Goal: Task Accomplishment & Management: Manage account settings

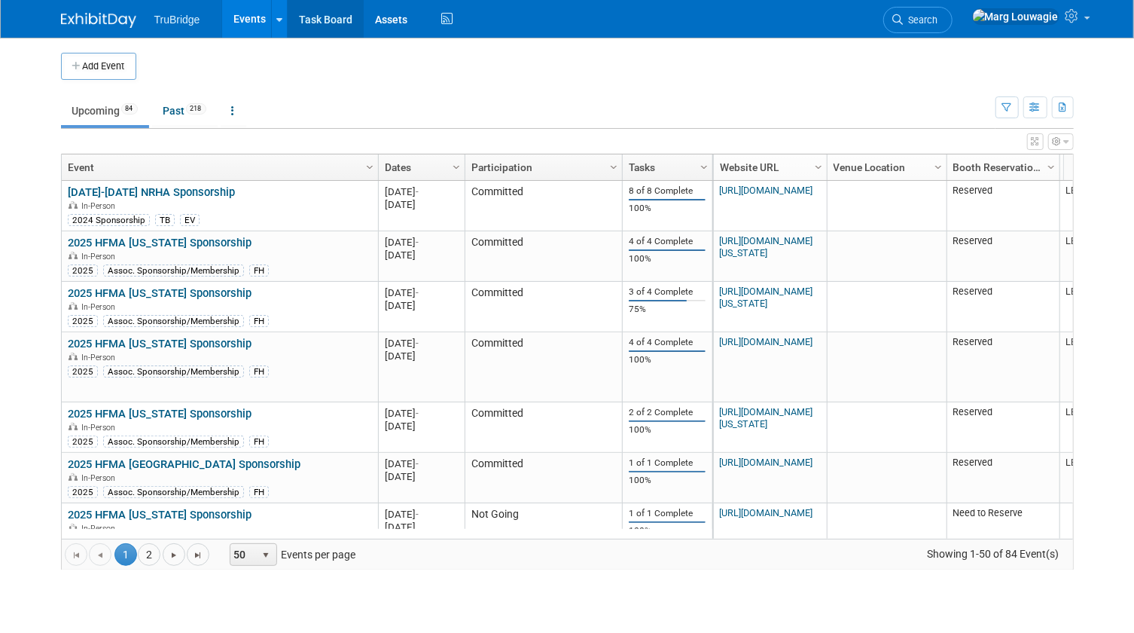
click at [334, 14] on link "Task Board" at bounding box center [326, 19] width 76 height 38
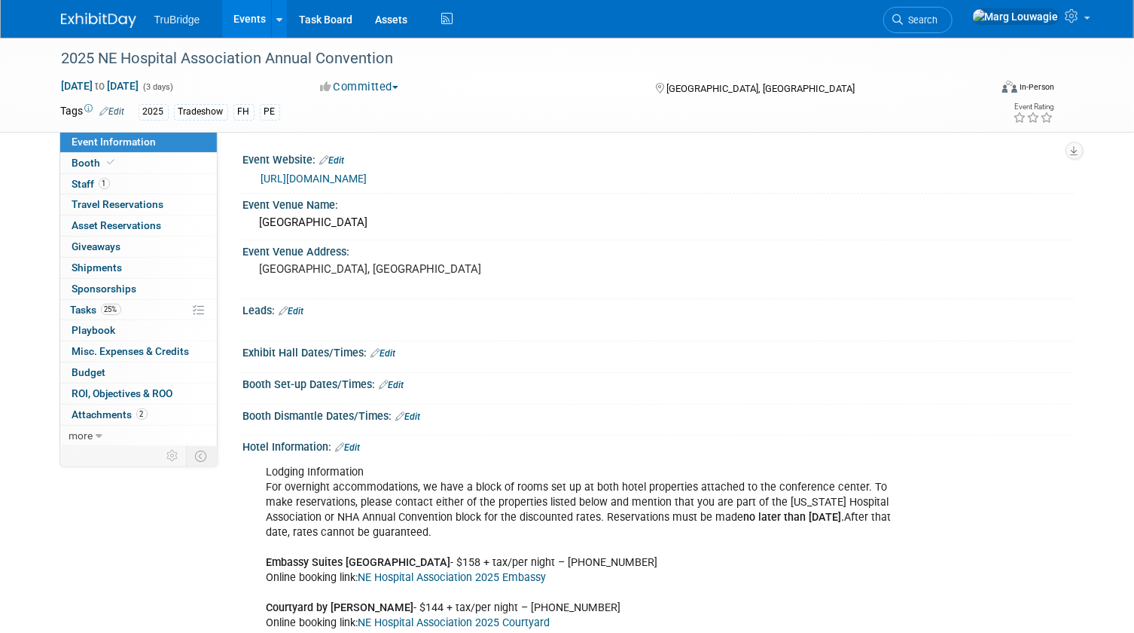
click at [304, 309] on link "Edit" at bounding box center [291, 311] width 25 height 11
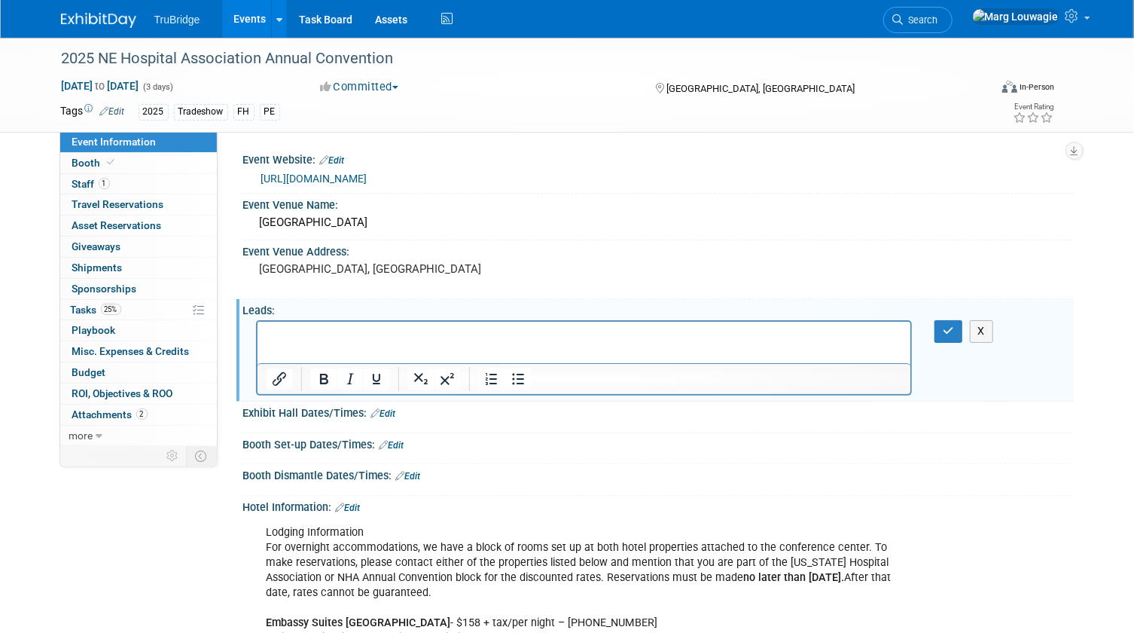
click at [307, 334] on p "Rich Text Area. Press ALT-0 for help." at bounding box center [584, 335] width 636 height 15
click at [390, 337] on p "salesforce campaign:" at bounding box center [584, 335] width 636 height 15
drag, startPoint x: 390, startPoint y: 337, endPoint x: 404, endPoint y: 333, distance: 14.3
click at [404, 333] on p "salesforce campaign:" at bounding box center [584, 335] width 636 height 15
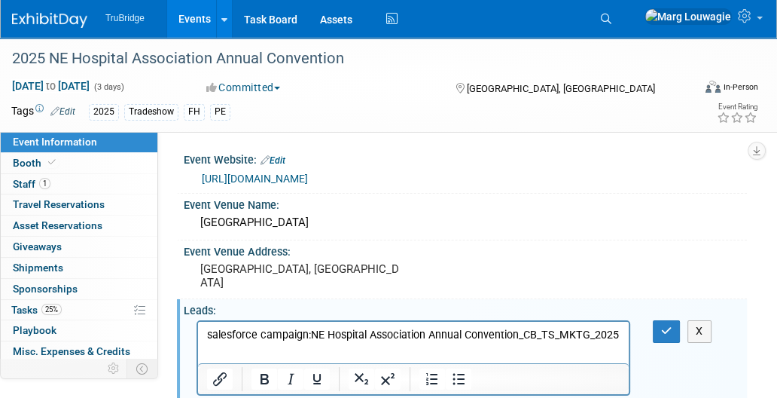
drag, startPoint x: 206, startPoint y: 335, endPoint x: 219, endPoint y: 325, distance: 16.1
click at [207, 335] on p "salesforce campaign: NE Hospital Association Annual Convention_CB_TS_MKTG_2025" at bounding box center [414, 335] width 414 height 15
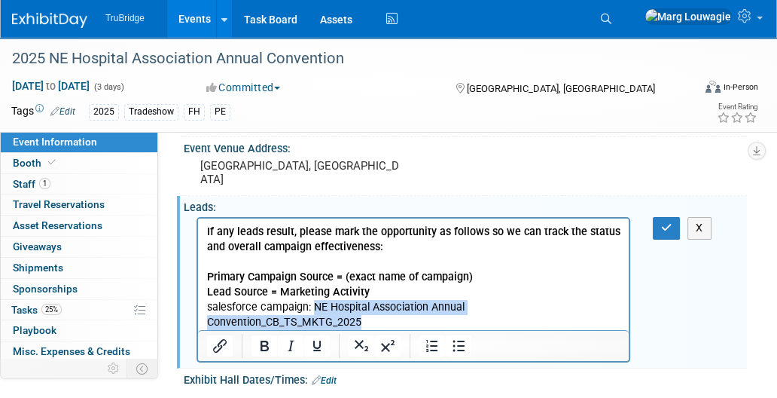
drag, startPoint x: 313, startPoint y: 304, endPoint x: 485, endPoint y: 322, distance: 173.4
click at [485, 322] on p "salesforce campaign: NE Hospital Association Annual Convention_CB_TS_MKTG_2025" at bounding box center [414, 315] width 414 height 30
copy p "NE Hospital Association Annual Convention_CB_TS_MKTG_2025"
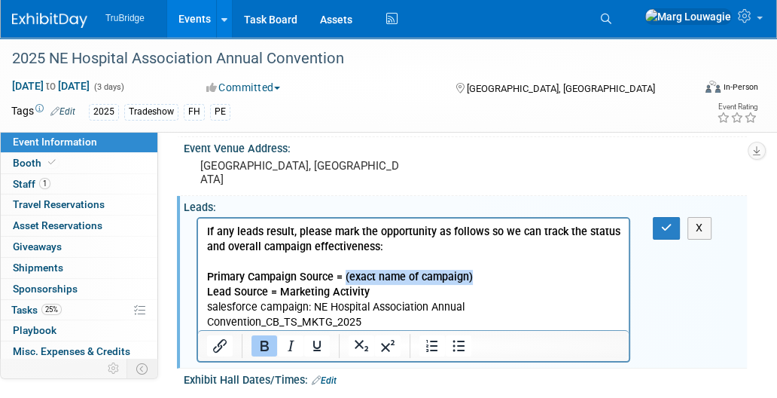
drag, startPoint x: 343, startPoint y: 274, endPoint x: 481, endPoint y: 277, distance: 137.1
click at [481, 277] on p "Primary Campaign Source = (exact name of campaign)" at bounding box center [414, 277] width 414 height 15
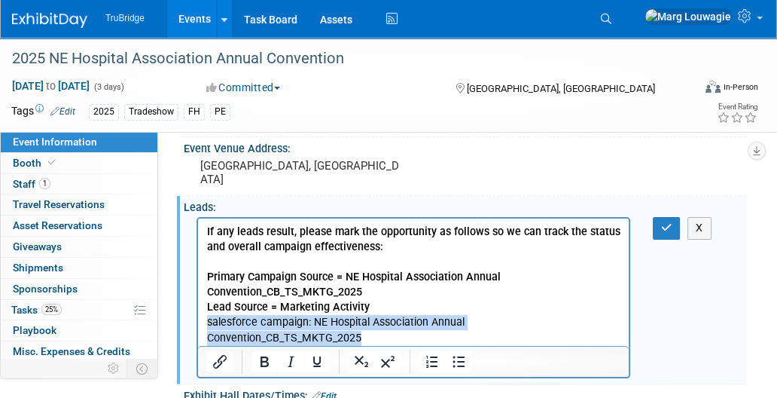
drag, startPoint x: 208, startPoint y: 319, endPoint x: 450, endPoint y: 343, distance: 243.7
click at [450, 343] on p "salesforce campaign: NE Hospital Association Annual Convention_CB_TS_MKTG_2025" at bounding box center [414, 330] width 414 height 30
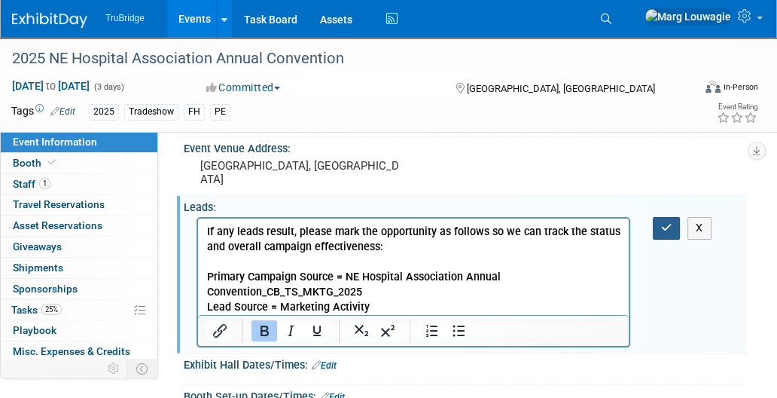
click at [667, 224] on icon "button" at bounding box center [666, 227] width 11 height 11
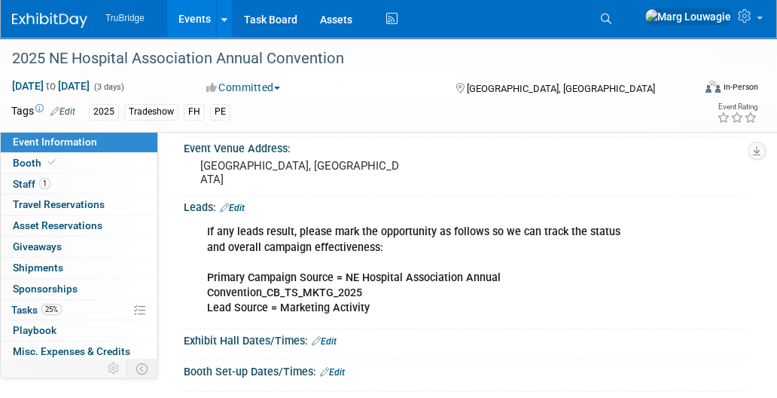
click at [241, 209] on link "Edit" at bounding box center [232, 208] width 25 height 11
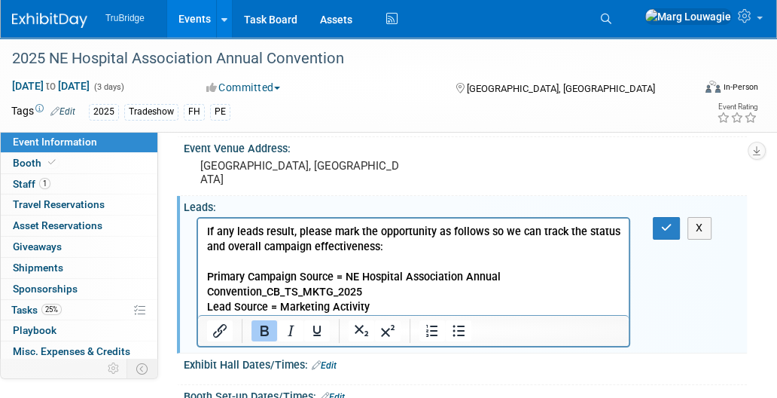
click at [208, 304] on b "Lead Source = Marketing Activity" at bounding box center [288, 307] width 163 height 13
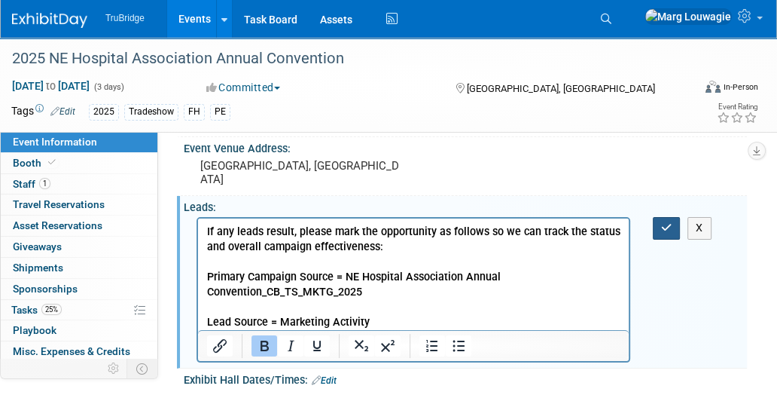
click at [655, 219] on button "button" at bounding box center [667, 228] width 28 height 22
